Goal: Information Seeking & Learning: Learn about a topic

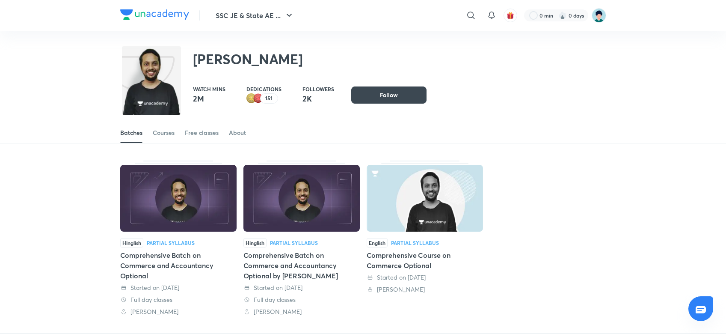
click at [180, 264] on div "Comprehensive Batch on Commerce and Accountancy Optional" at bounding box center [178, 265] width 116 height 31
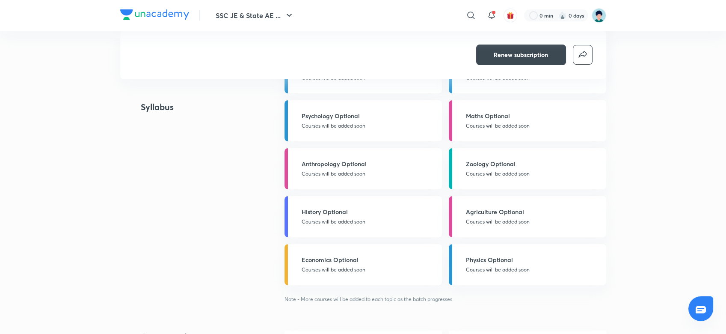
scroll to position [292, 0]
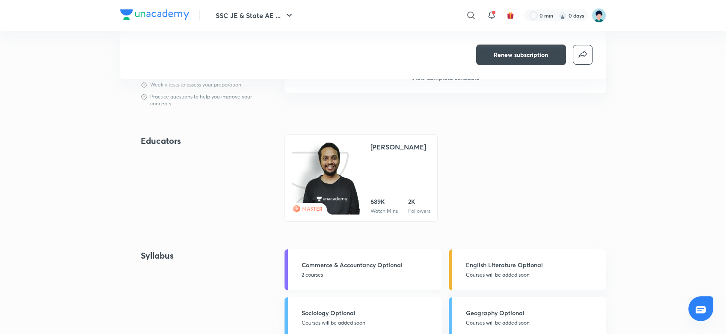
click at [320, 268] on h5 "Commerce & Accountancy Optional" at bounding box center [369, 264] width 135 height 9
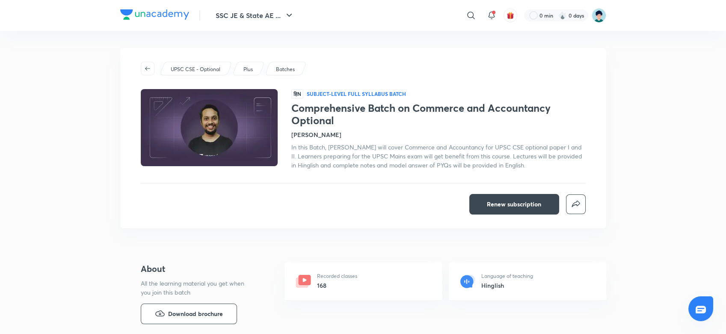
click at [345, 279] on p "Recorded classes" at bounding box center [337, 276] width 40 height 8
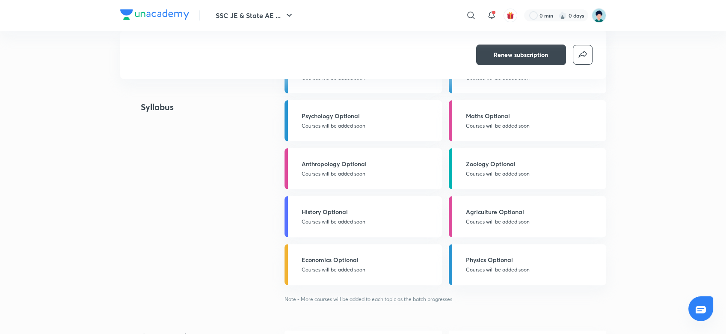
scroll to position [877, 0]
